Goal: Task Accomplishment & Management: Manage account settings

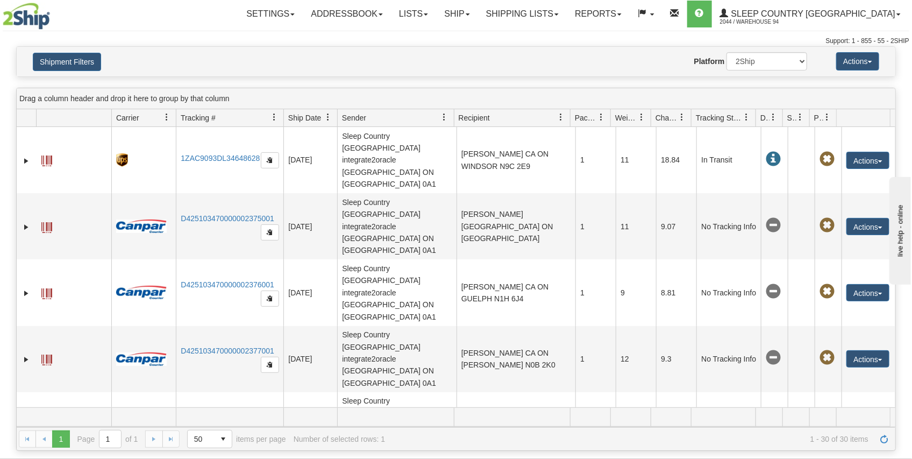
scroll to position [447, 0]
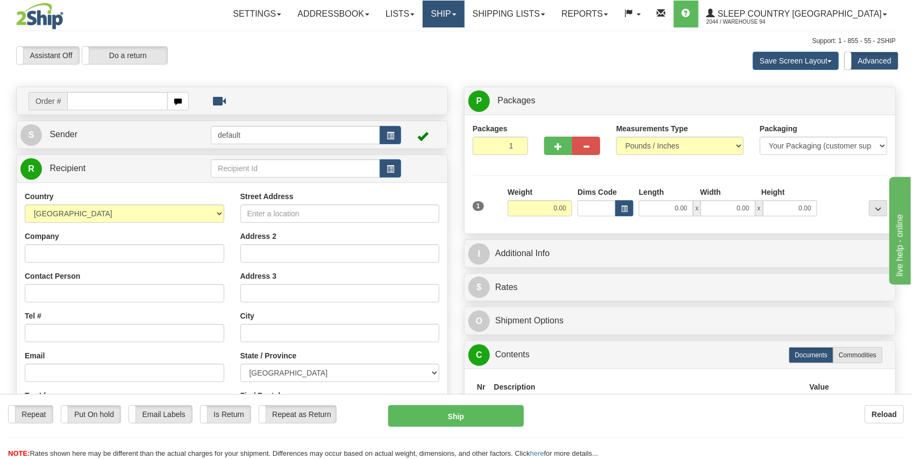
click at [464, 20] on link "Ship" at bounding box center [443, 14] width 41 height 27
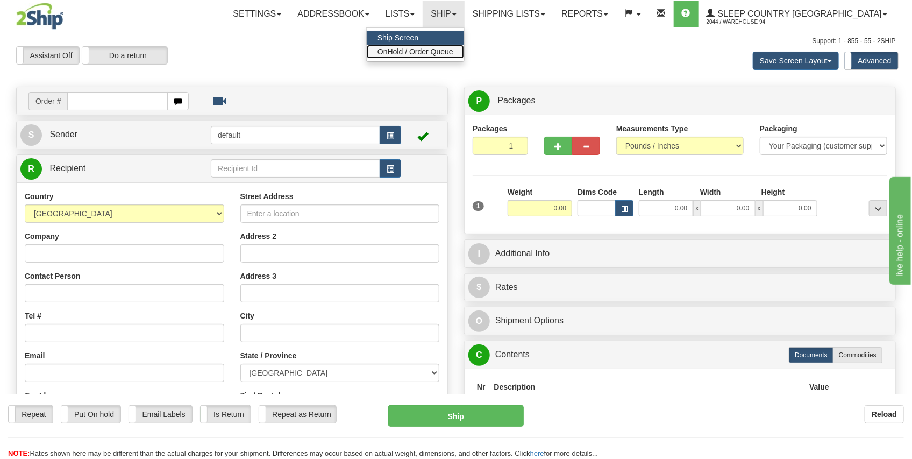
click at [464, 56] on link "OnHold / Order Queue" at bounding box center [415, 52] width 97 height 14
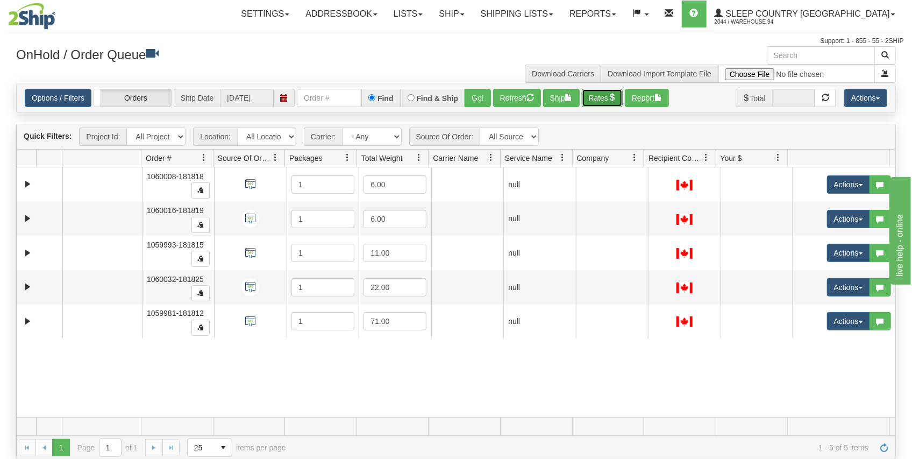
click at [609, 100] on button "Rates" at bounding box center [602, 98] width 41 height 18
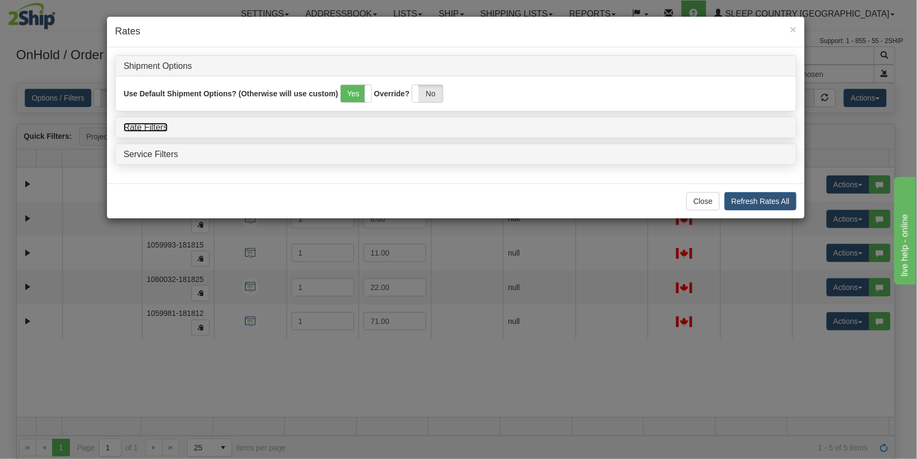
click at [161, 124] on link "Rate Filters" at bounding box center [146, 127] width 44 height 9
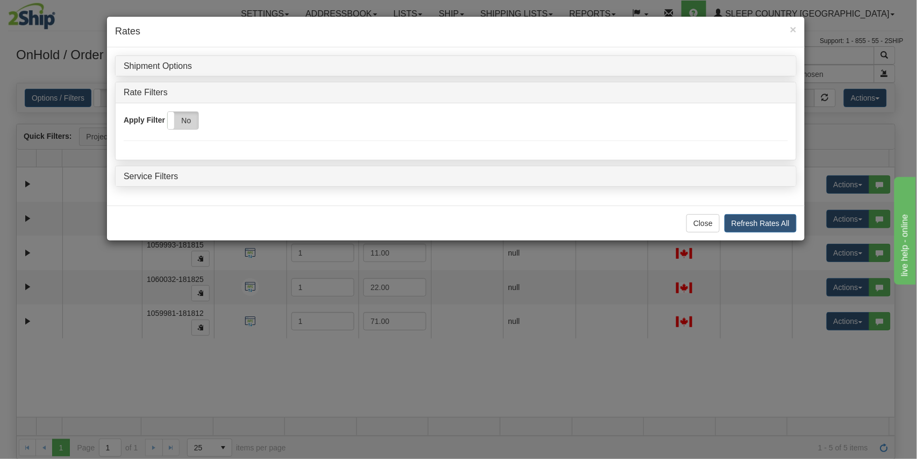
click at [178, 116] on label "No" at bounding box center [183, 120] width 31 height 17
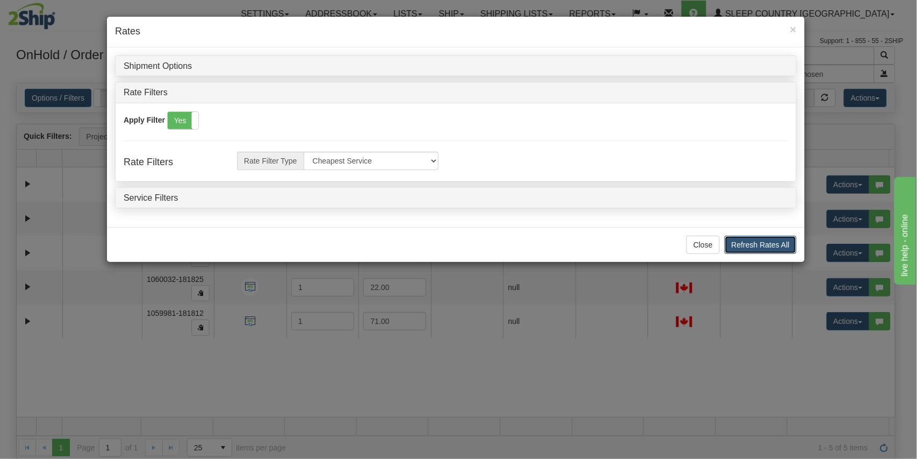
click at [730, 246] on button "Refresh Rates All" at bounding box center [761, 245] width 72 height 18
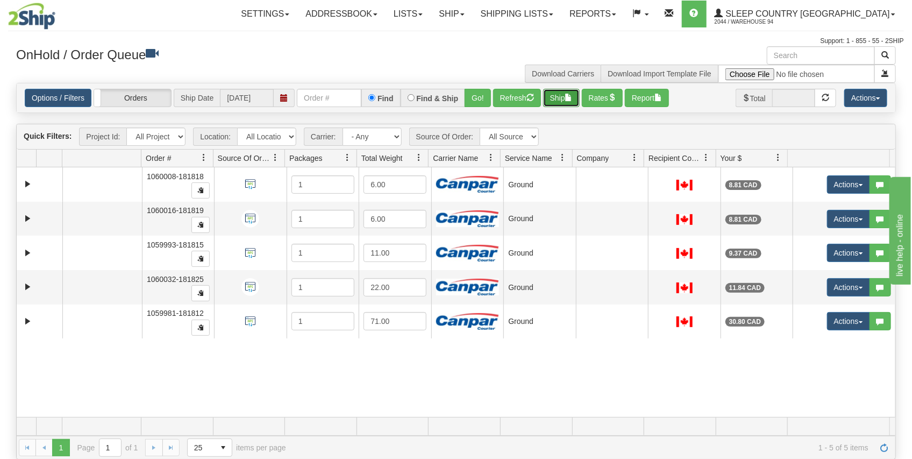
click at [554, 99] on button "Ship" at bounding box center [561, 98] width 37 height 18
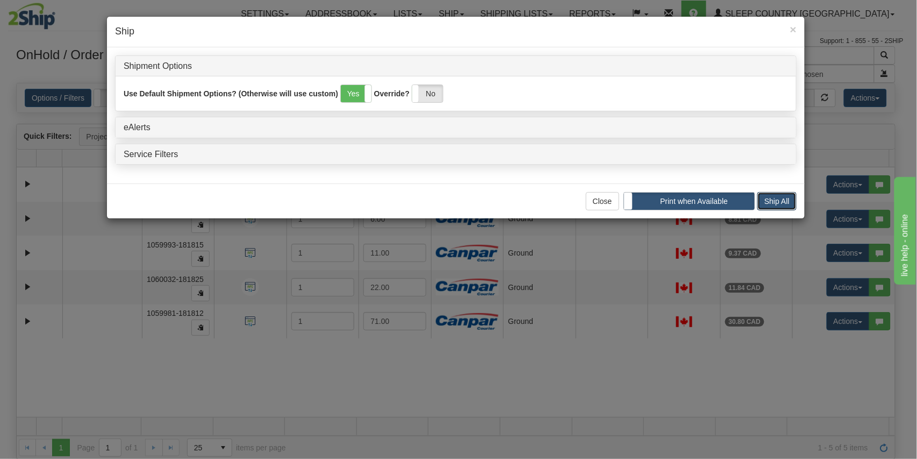
click at [764, 203] on button "Ship All" at bounding box center [777, 201] width 39 height 18
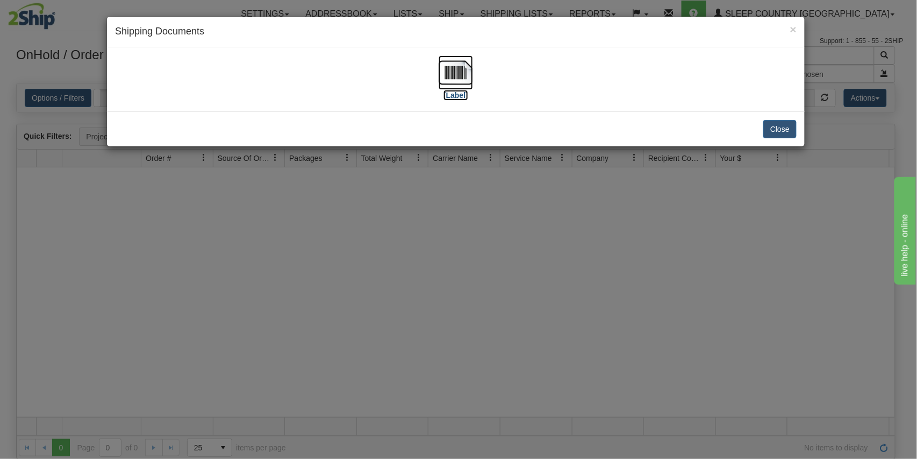
click at [469, 72] on img at bounding box center [456, 72] width 34 height 34
click at [779, 125] on button "Close" at bounding box center [780, 129] width 33 height 18
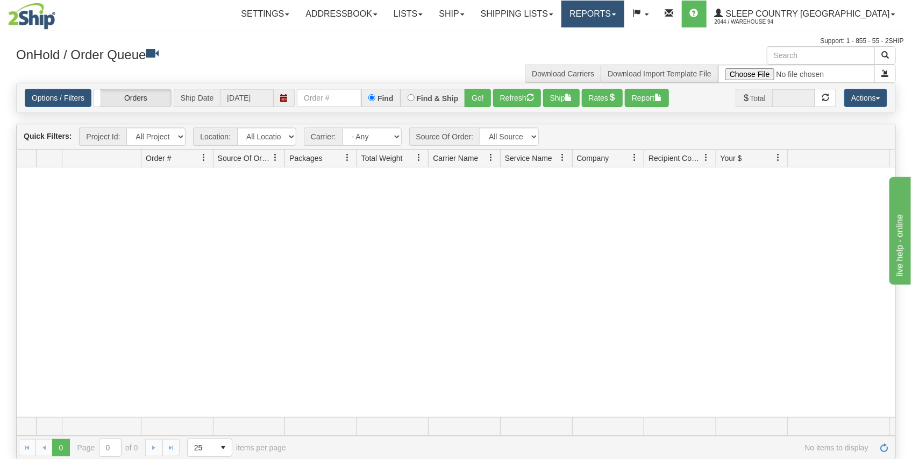
click at [624, 18] on link "Reports" at bounding box center [592, 14] width 63 height 27
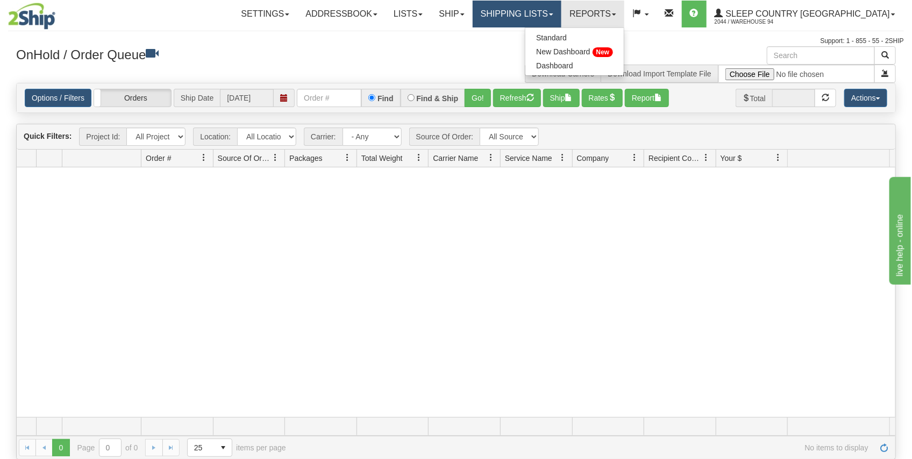
click at [543, 19] on link "Shipping lists" at bounding box center [517, 14] width 89 height 27
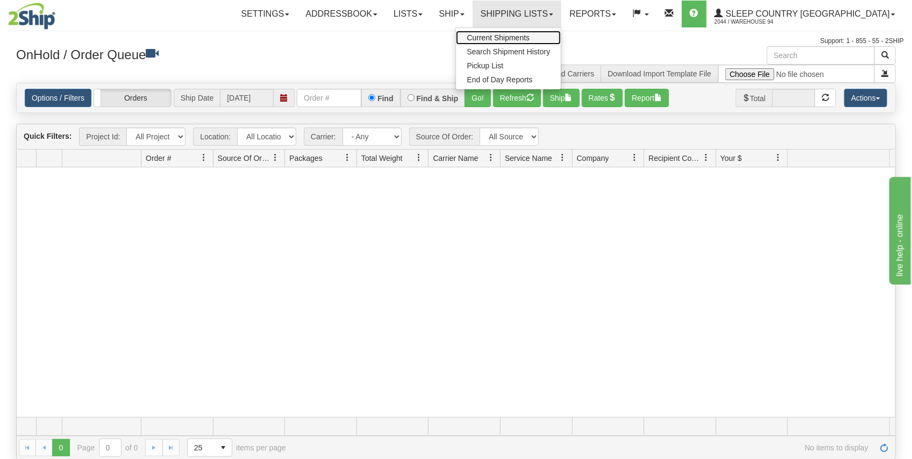
click at [530, 38] on span "Current Shipments" at bounding box center [498, 37] width 63 height 9
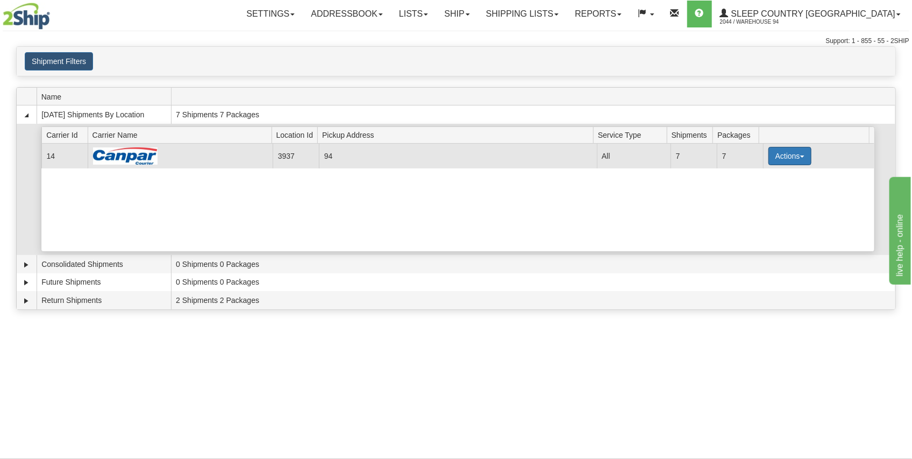
click at [777, 150] on button "Actions" at bounding box center [790, 156] width 43 height 18
click at [753, 170] on link "Details" at bounding box center [768, 176] width 86 height 14
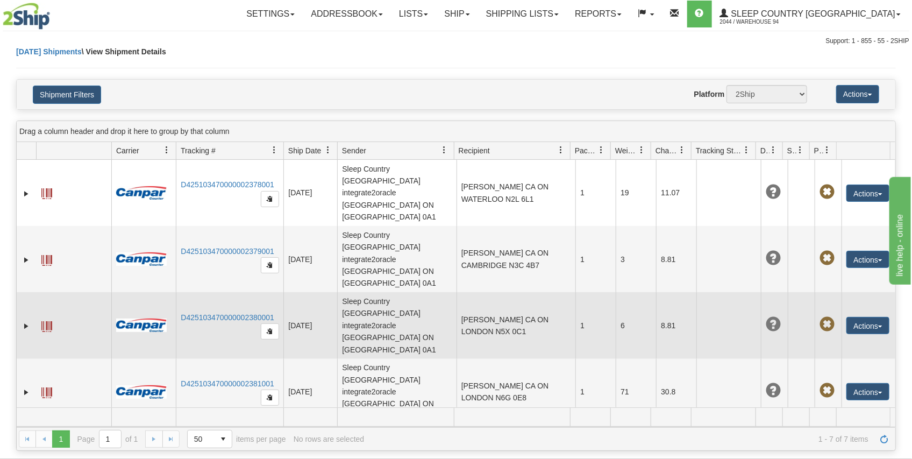
click at [524, 292] on td "[PERSON_NAME] CA ON LONDON N5X 0C1" at bounding box center [516, 325] width 119 height 66
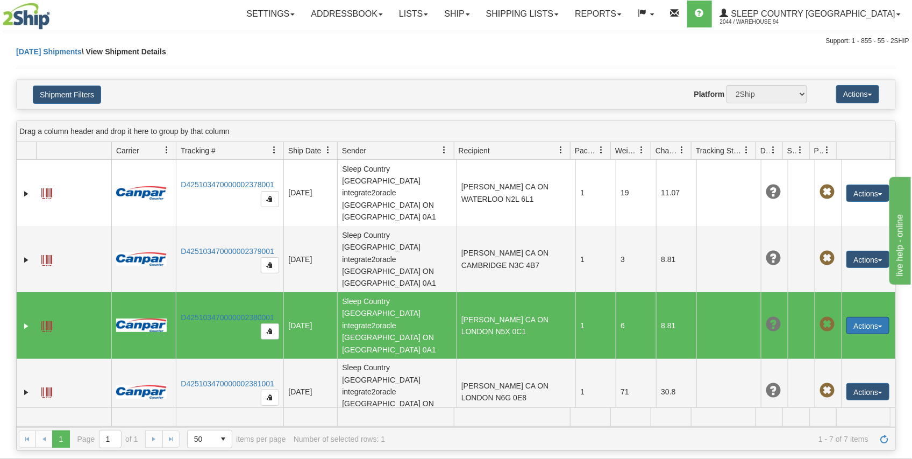
click at [861, 317] on button "Actions" at bounding box center [867, 325] width 43 height 17
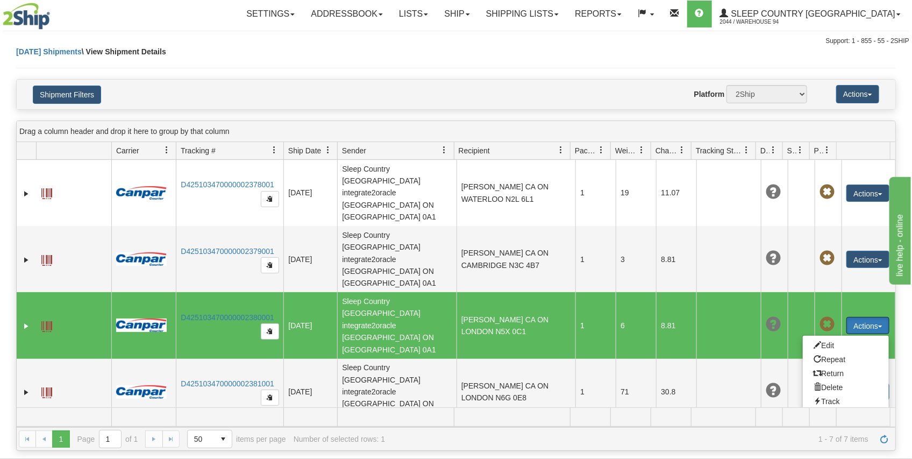
click at [46, 321] on span at bounding box center [46, 326] width 11 height 11
